Goal: Information Seeking & Learning: Learn about a topic

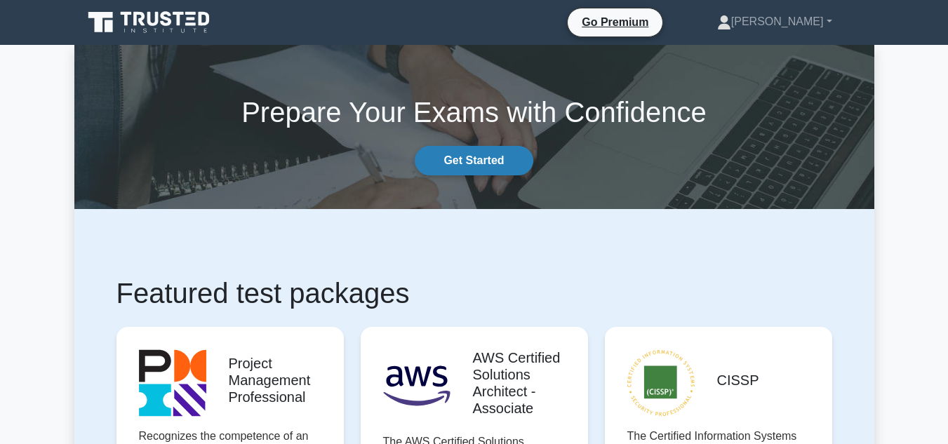
click at [490, 157] on link "Get Started" at bounding box center [474, 160] width 118 height 29
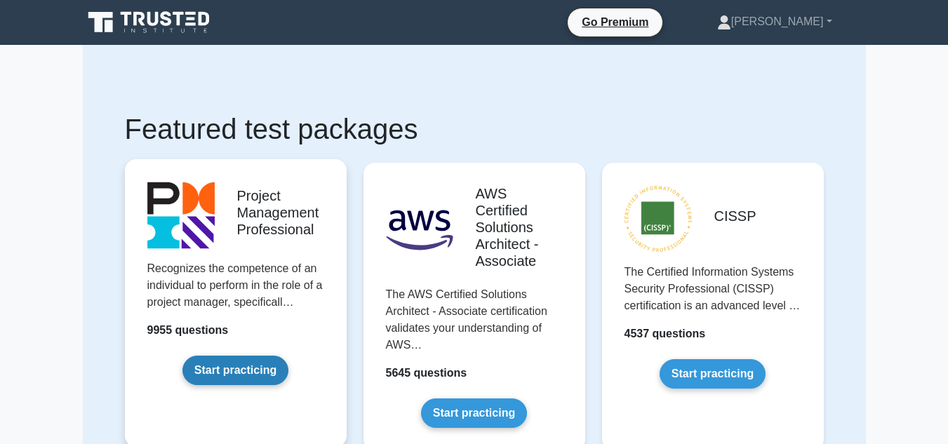
click at [202, 356] on link "Start practicing" at bounding box center [236, 370] width 106 height 29
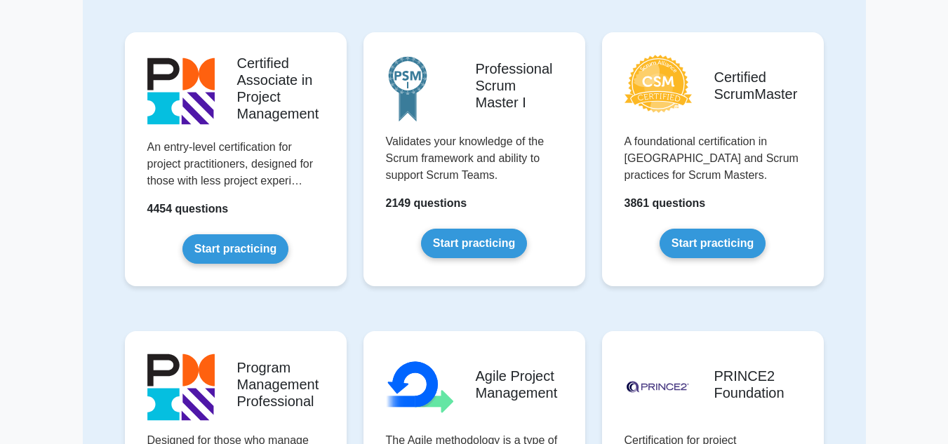
scroll to position [491, 0]
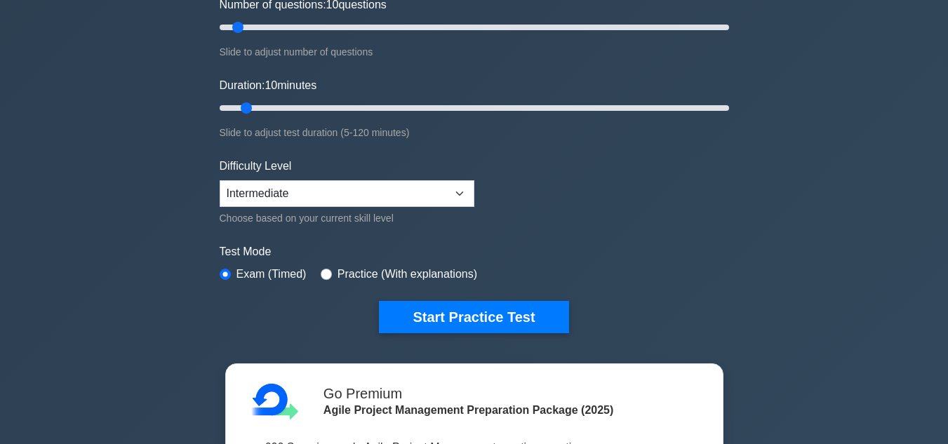
scroll to position [211, 0]
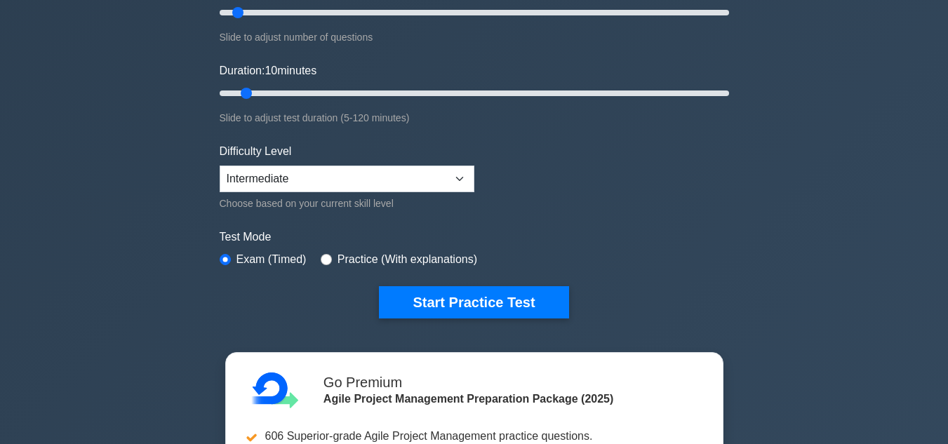
click at [439, 309] on div ".cls-1{fill:#64e6a4;}.cls-2{isolation:isolate;}.cls-3{clip-path:url(#clip-path)…" at bounding box center [474, 93] width 527 height 518
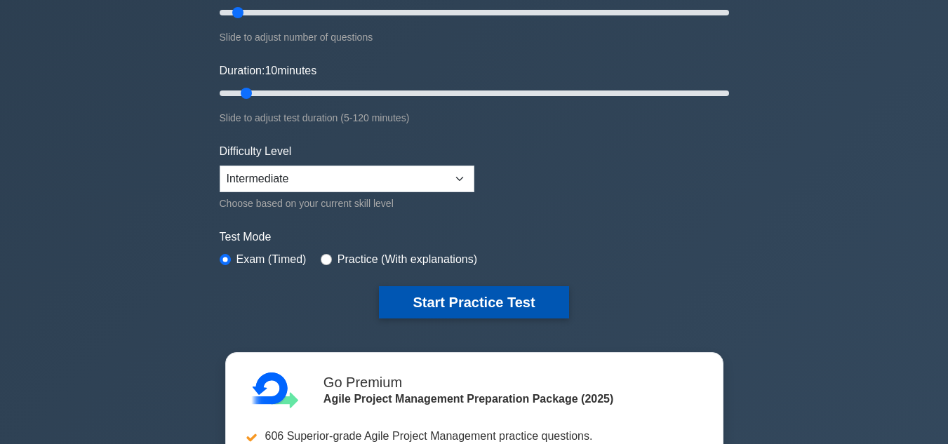
click at [443, 291] on button "Start Practice Test" at bounding box center [474, 302] width 190 height 32
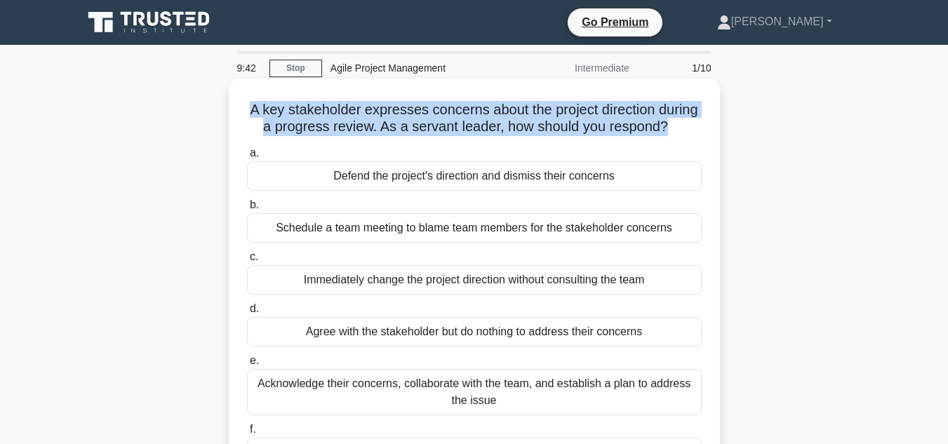
drag, startPoint x: 270, startPoint y: 102, endPoint x: 703, endPoint y: 124, distance: 433.7
click at [703, 124] on div "A key stakeholder expresses concerns about the project direction during a progr…" at bounding box center [474, 282] width 480 height 397
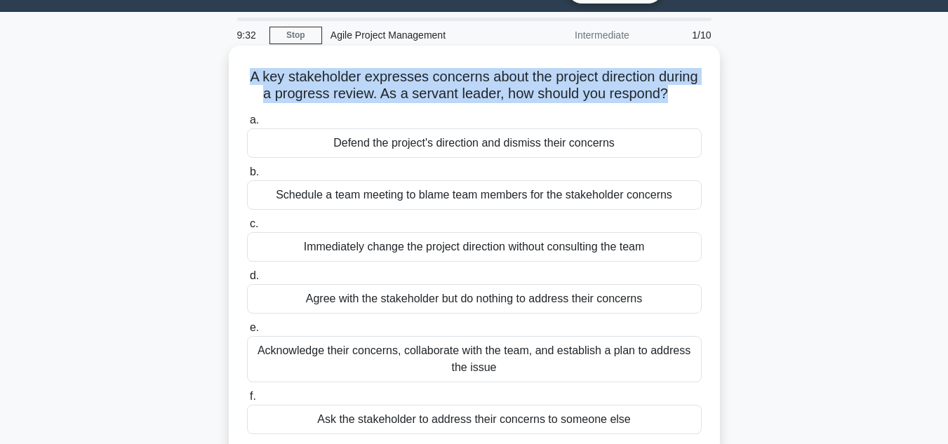
scroll to position [65, 0]
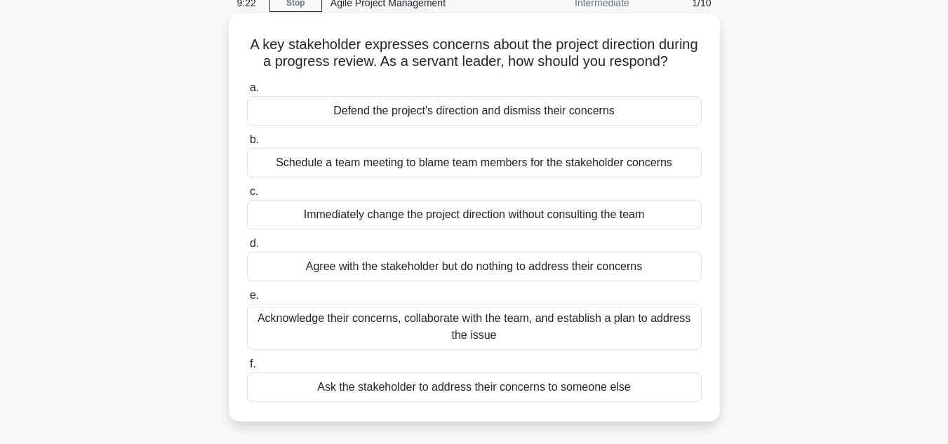
click at [483, 343] on div "Acknowledge their concerns, collaborate with the team, and establish a plan to …" at bounding box center [474, 327] width 455 height 46
click at [247, 300] on input "e. Acknowledge their concerns, collaborate with the team, and establish a plan …" at bounding box center [247, 295] width 0 height 9
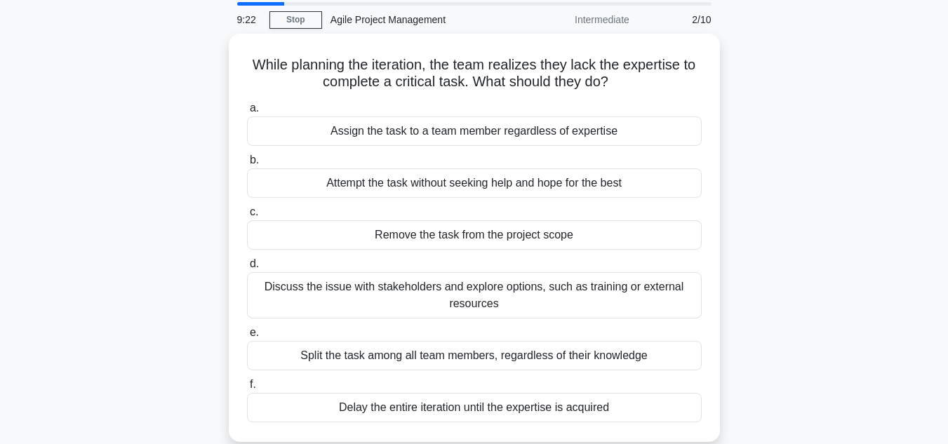
scroll to position [0, 0]
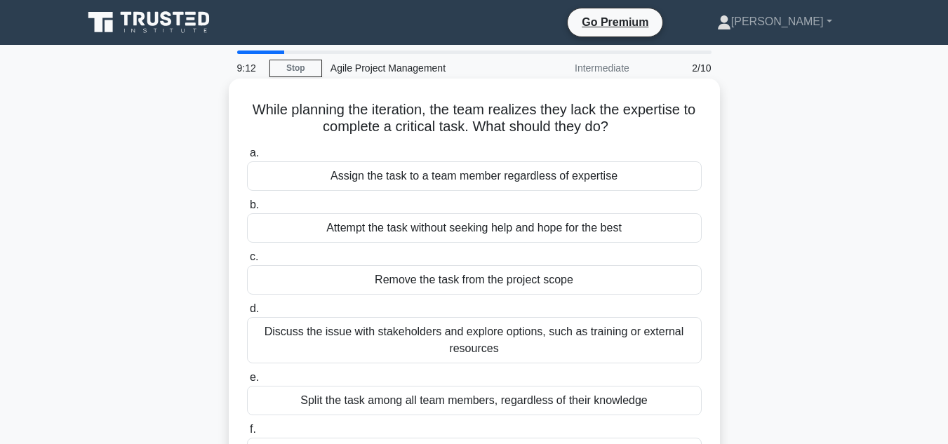
drag, startPoint x: 649, startPoint y: 119, endPoint x: 260, endPoint y: 105, distance: 389.2
click at [260, 105] on h5 "While planning the iteration, the team realizes they lack the expertise to comp…" at bounding box center [475, 118] width 458 height 35
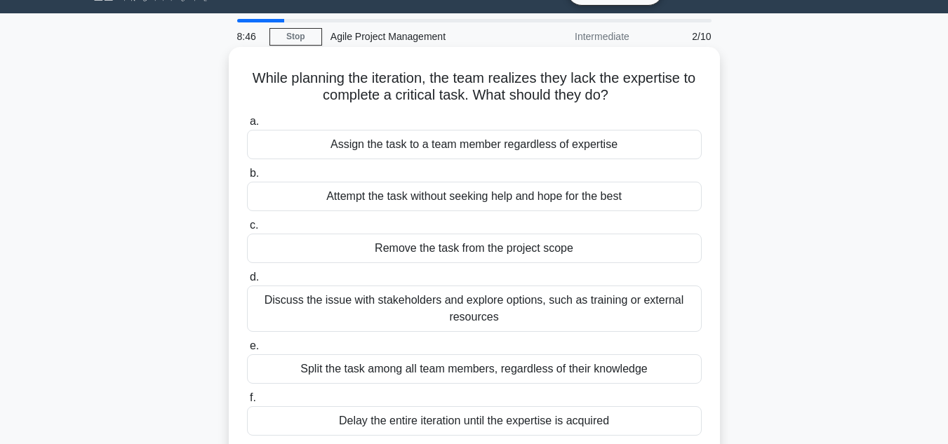
scroll to position [48, 0]
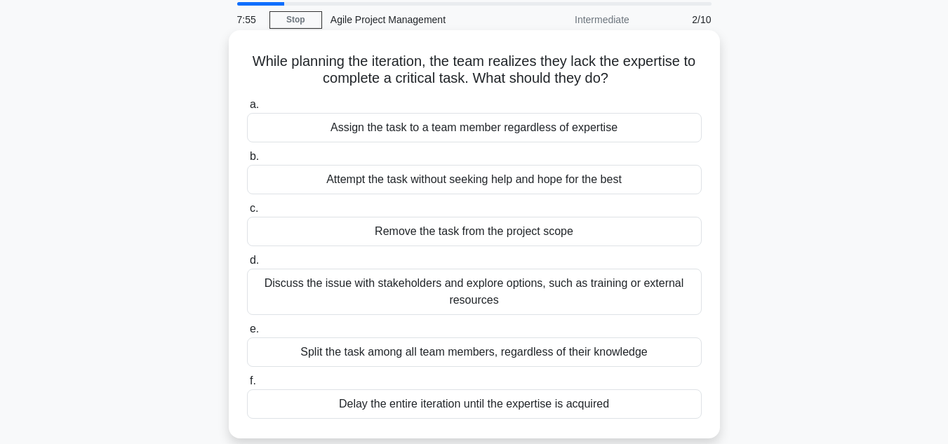
click at [386, 283] on div "Discuss the issue with stakeholders and explore options, such as training or ex…" at bounding box center [474, 292] width 455 height 46
click at [247, 265] on input "d. Discuss the issue with stakeholders and explore options, such as training or…" at bounding box center [247, 260] width 0 height 9
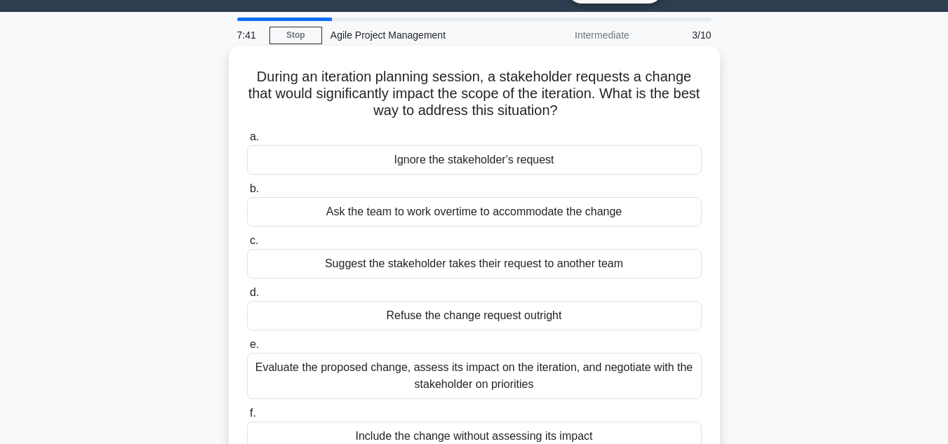
scroll to position [65, 0]
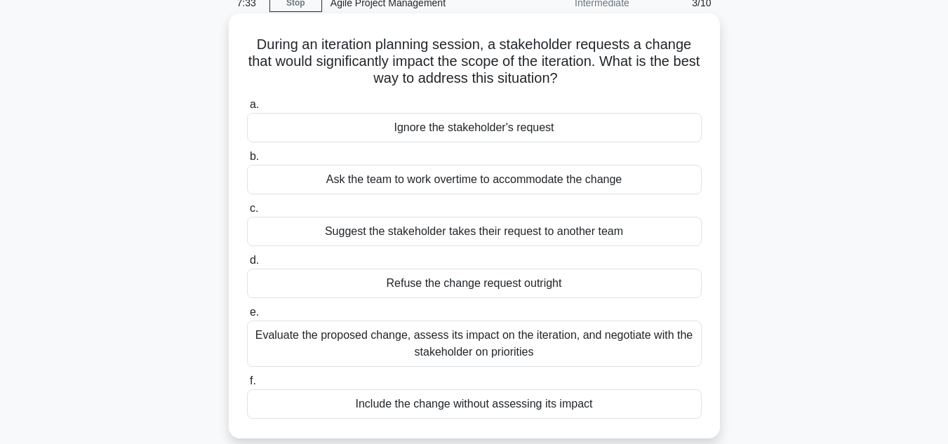
click at [510, 346] on div "Evaluate the proposed change, assess its impact on the iteration, and negotiate…" at bounding box center [474, 344] width 455 height 46
click at [247, 317] on input "e. Evaluate the proposed change, assess its impact on the iteration, and negoti…" at bounding box center [247, 312] width 0 height 9
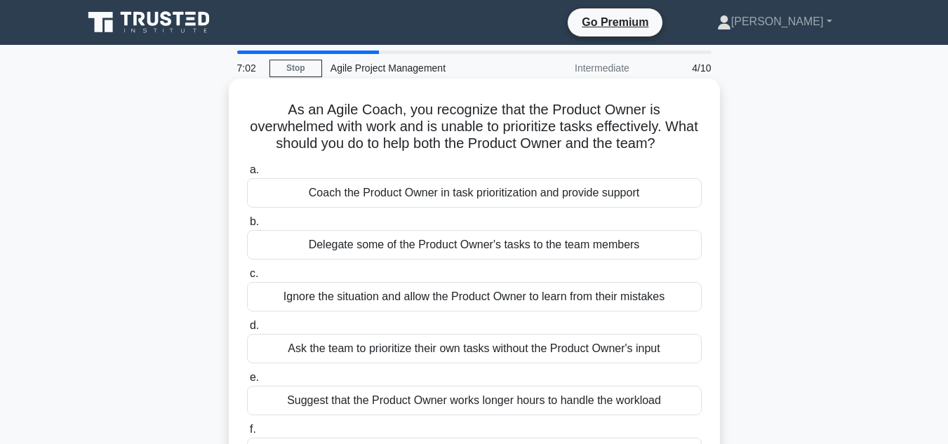
scroll to position [48, 0]
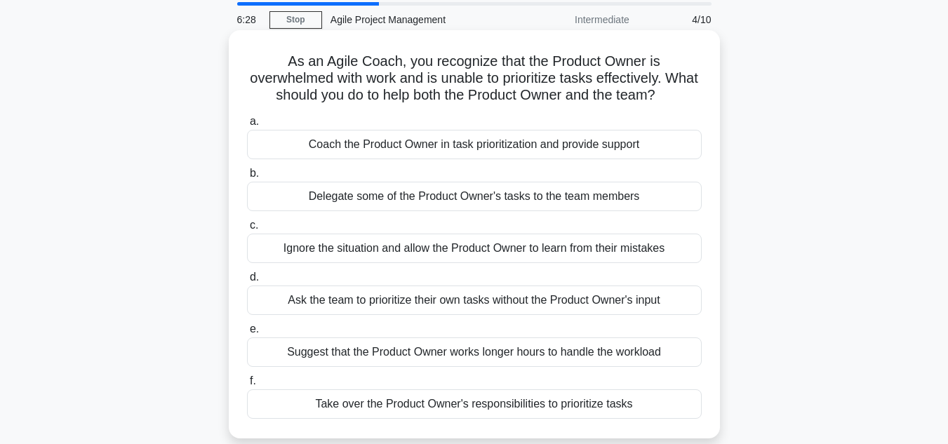
click at [471, 186] on div "Delegate some of the Product Owner's tasks to the team members" at bounding box center [474, 196] width 455 height 29
click at [247, 178] on input "b. Delegate some of the Product Owner's tasks to the team members" at bounding box center [247, 173] width 0 height 9
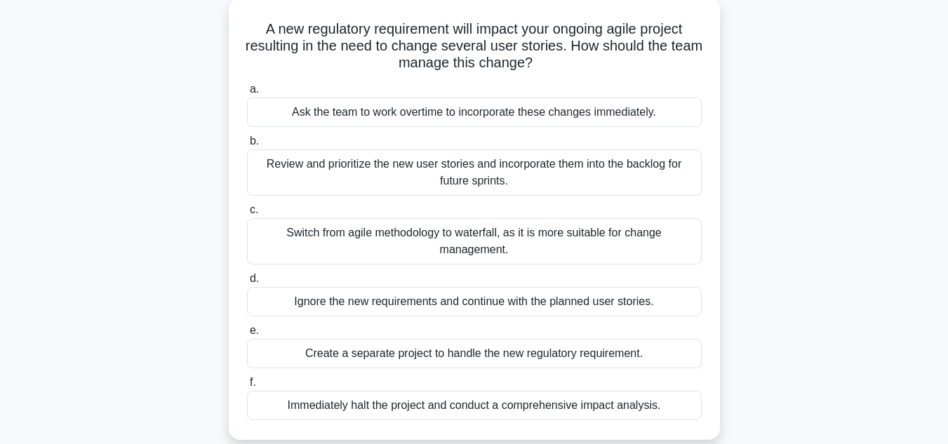
scroll to position [82, 0]
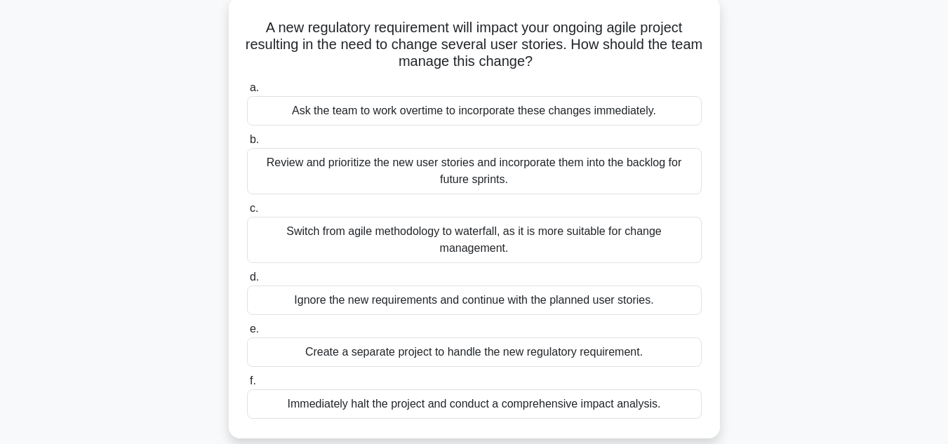
click at [469, 404] on div "Immediately halt the project and conduct a comprehensive impact analysis." at bounding box center [474, 404] width 455 height 29
click at [247, 386] on input "f. Immediately halt the project and conduct a comprehensive impact analysis." at bounding box center [247, 381] width 0 height 9
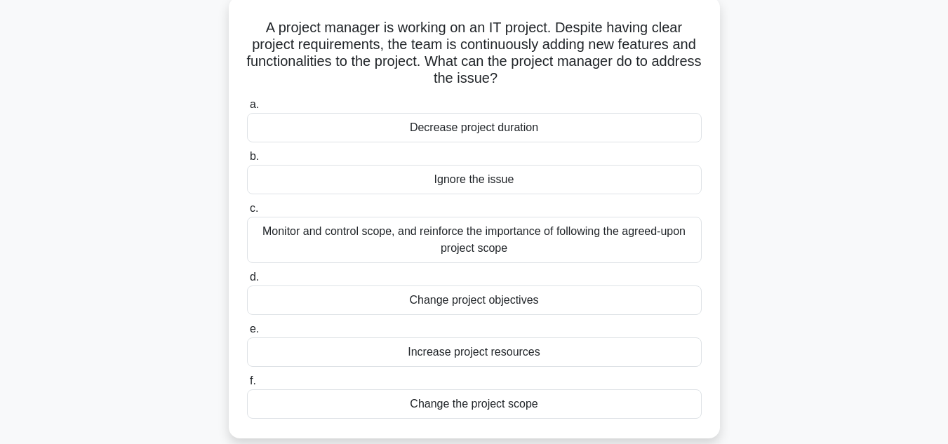
click at [531, 230] on div "Monitor and control scope, and reinforce the importance of following the agreed…" at bounding box center [474, 240] width 455 height 46
click at [247, 213] on input "c. Monitor and control scope, and reinforce the importance of following the agr…" at bounding box center [247, 208] width 0 height 9
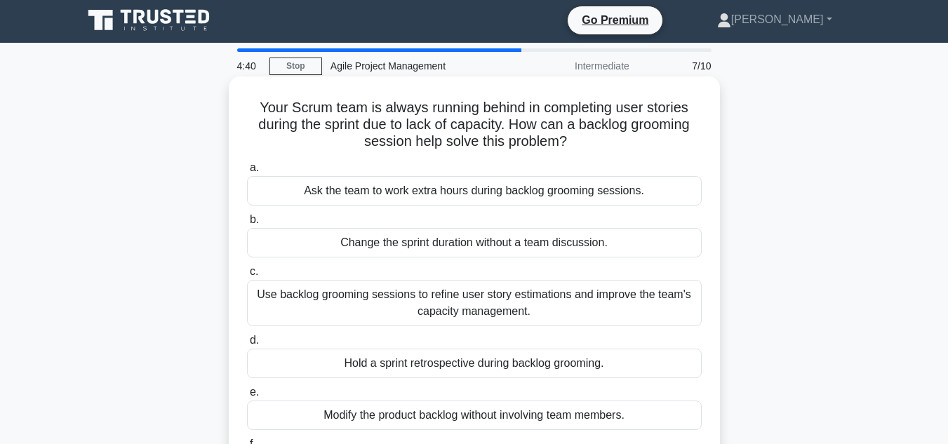
scroll to position [0, 0]
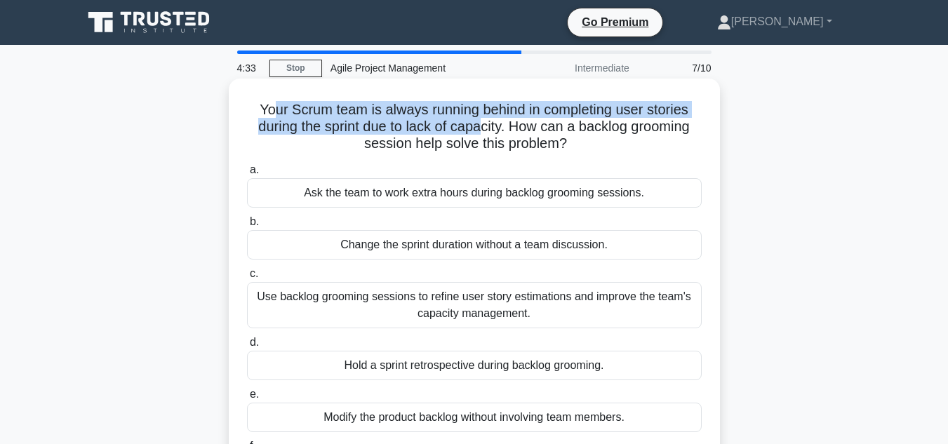
drag, startPoint x: 274, startPoint y: 101, endPoint x: 479, endPoint y: 128, distance: 207.5
click at [479, 128] on h5 "Your Scrum team is always running behind in completing user stories during the …" at bounding box center [475, 127] width 458 height 52
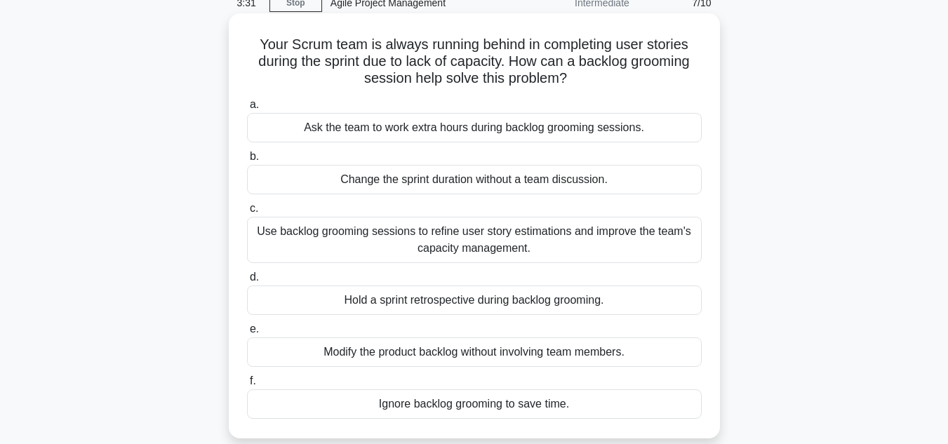
click at [342, 233] on div "Use backlog grooming sessions to refine user story estimations and improve the …" at bounding box center [474, 240] width 455 height 46
click at [247, 213] on input "c. Use backlog grooming sessions to refine user story estimations and improve t…" at bounding box center [247, 208] width 0 height 9
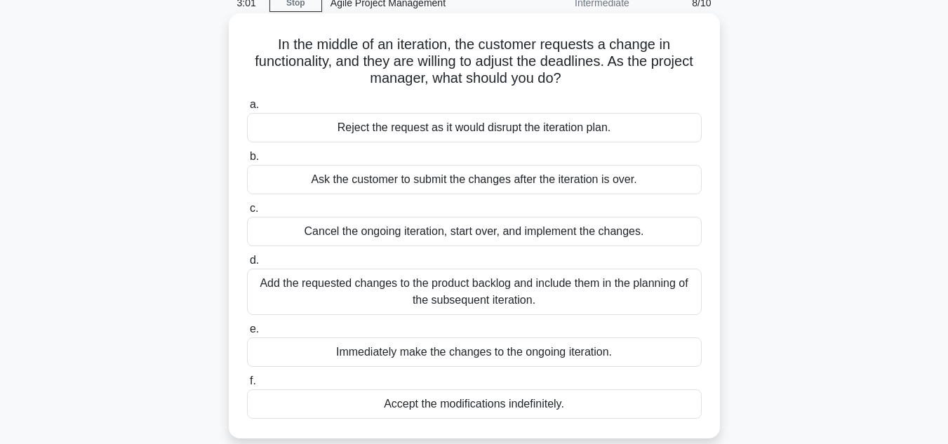
click at [428, 289] on div "Add the requested changes to the product backlog and include them in the planni…" at bounding box center [474, 292] width 455 height 46
click at [247, 265] on input "d. Add the requested changes to the product backlog and include them in the pla…" at bounding box center [247, 260] width 0 height 9
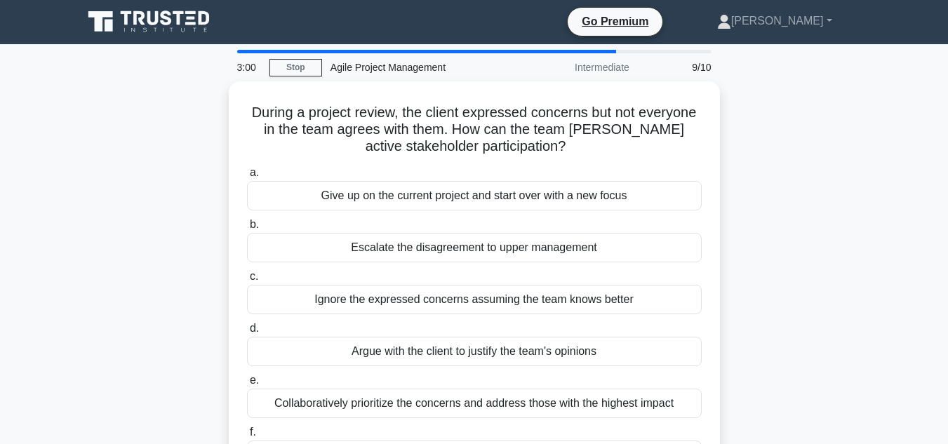
scroll to position [0, 0]
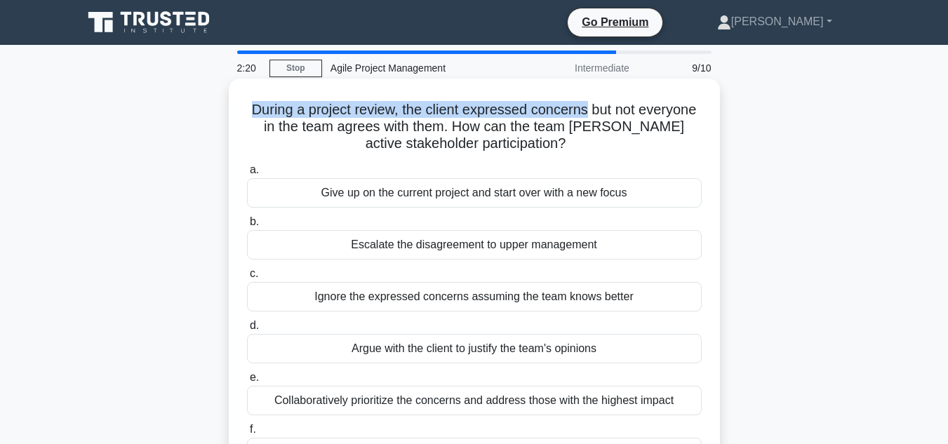
drag, startPoint x: 245, startPoint y: 102, endPoint x: 590, endPoint y: 105, distance: 345.4
click at [590, 105] on div "During a project review, the client expressed concerns but not everyone in the …" at bounding box center [474, 282] width 480 height 397
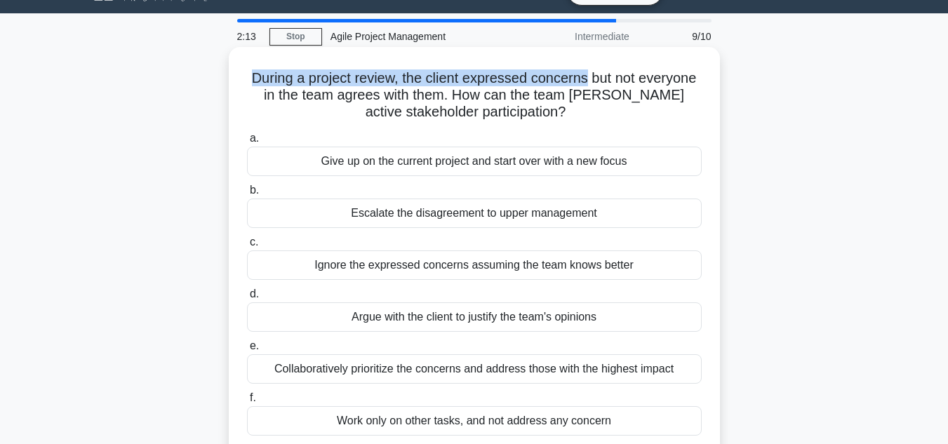
scroll to position [48, 0]
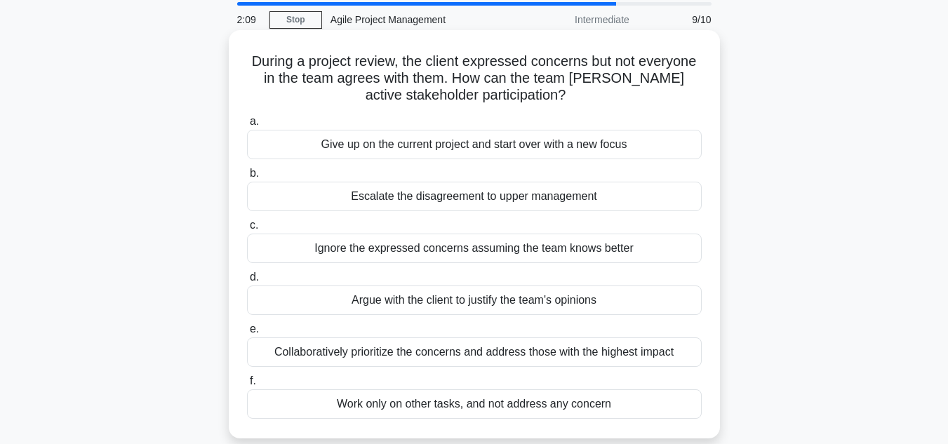
click at [479, 350] on div "Collaboratively prioritize the concerns and address those with the highest impa…" at bounding box center [474, 352] width 455 height 29
click at [247, 334] on input "e. Collaboratively prioritize the concerns and address those with the highest i…" at bounding box center [247, 329] width 0 height 9
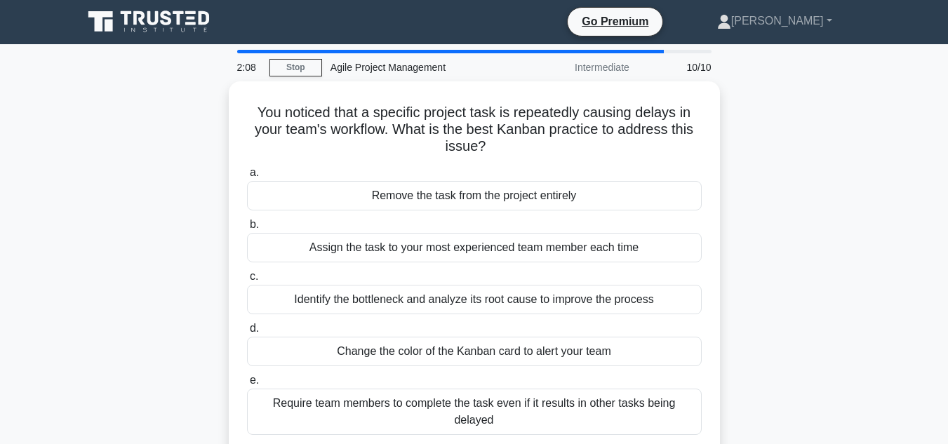
scroll to position [0, 0]
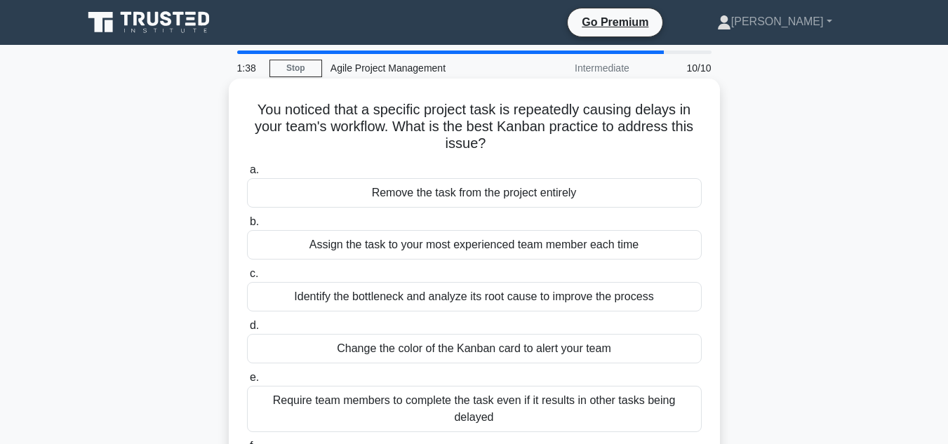
click at [488, 295] on div "Identify the bottleneck and analyze its root cause to improve the process" at bounding box center [474, 296] width 455 height 29
click at [247, 279] on input "c. Identify the bottleneck and analyze its root cause to improve the process" at bounding box center [247, 274] width 0 height 9
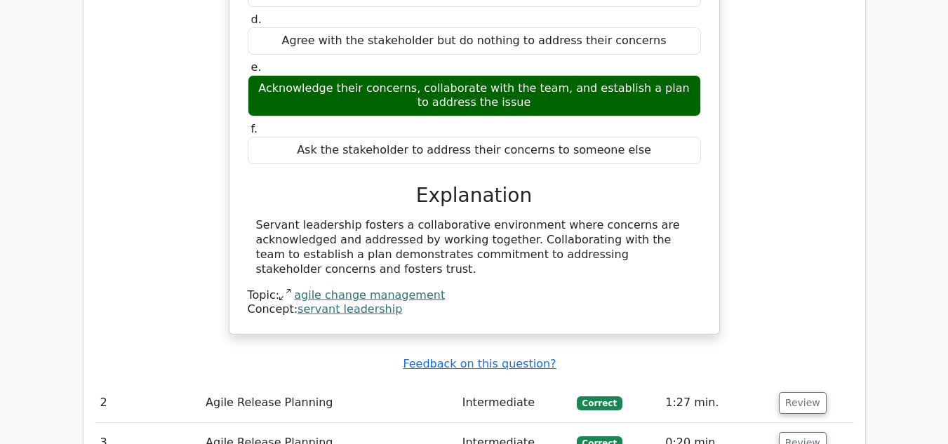
scroll to position [1404, 0]
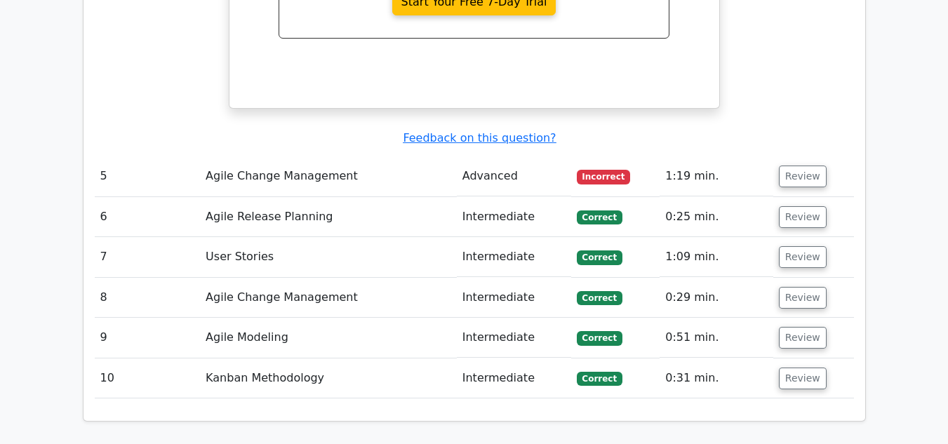
scroll to position [2457, 0]
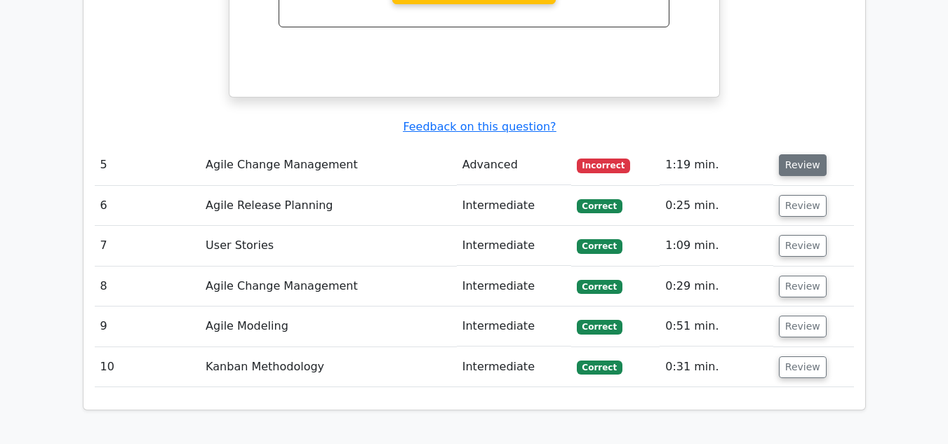
click at [796, 154] on button "Review" at bounding box center [803, 165] width 48 height 22
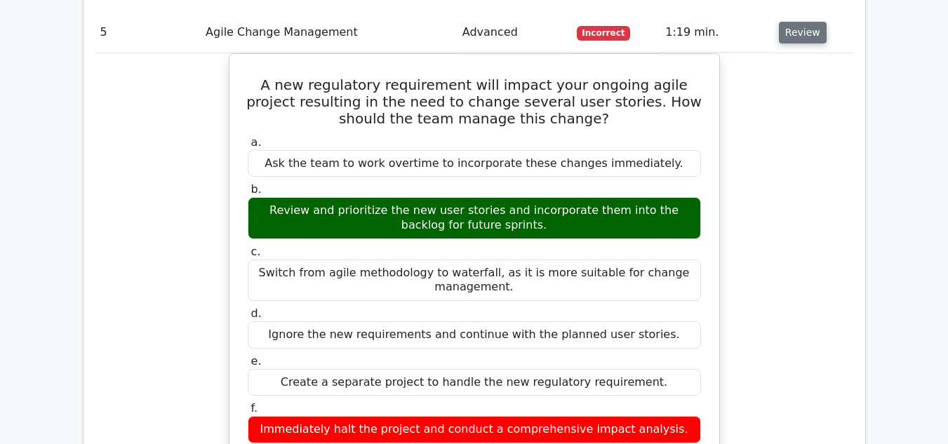
scroll to position [2598, 0]
